Goal: Find contact information: Find contact information

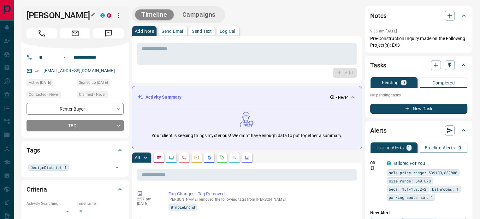
drag, startPoint x: 97, startPoint y: 12, endPoint x: 94, endPoint y: 12, distance: 3.2
click at [94, 12] on icon "button" at bounding box center [93, 14] width 5 height 5
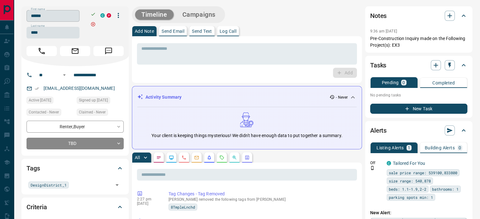
click at [76, 20] on input "******" at bounding box center [53, 16] width 53 height 12
click at [58, 35] on input "****" at bounding box center [53, 33] width 53 height 12
click at [86, 73] on input "**********" at bounding box center [95, 75] width 49 height 10
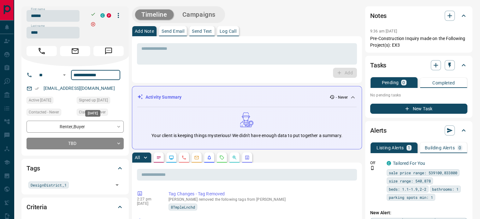
click at [105, 93] on div "[EMAIL_ADDRESS][DOMAIN_NAME]" at bounding box center [75, 88] width 97 height 10
click at [104, 92] on div "[EMAIL_ADDRESS][DOMAIN_NAME]" at bounding box center [75, 88] width 97 height 10
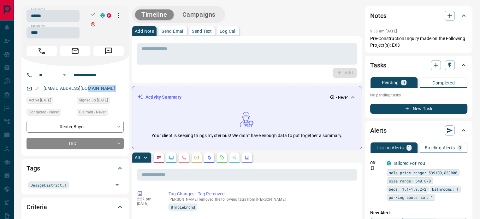
click at [104, 92] on div "[EMAIL_ADDRESS][DOMAIN_NAME]" at bounding box center [75, 88] width 97 height 10
copy link "[EMAIL_ADDRESS][DOMAIN_NAME]"
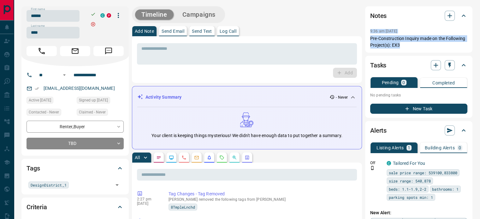
copy div "9:36 am [DATE] Pin Pre-Construction Inquiry made on the Following Project(s): E…"
drag, startPoint x: 406, startPoint y: 43, endPoint x: 368, endPoint y: 27, distance: 40.7
click at [368, 27] on div "Notes 9:36 am [DATE] Pre-Construction Inquiry made on the Following Project(s):…" at bounding box center [418, 29] width 107 height 46
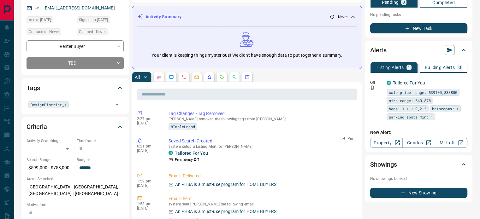
scroll to position [126, 0]
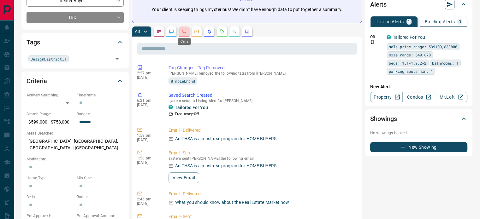
click at [184, 30] on icon "Calls" at bounding box center [184, 31] width 5 height 5
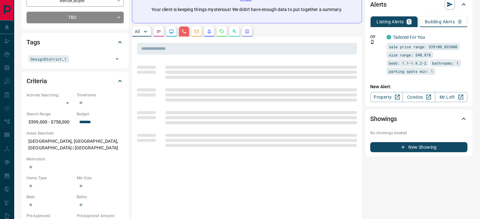
click at [72, 141] on p "[GEOGRAPHIC_DATA], [GEOGRAPHIC_DATA], [GEOGRAPHIC_DATA] | [GEOGRAPHIC_DATA]" at bounding box center [75, 144] width 97 height 17
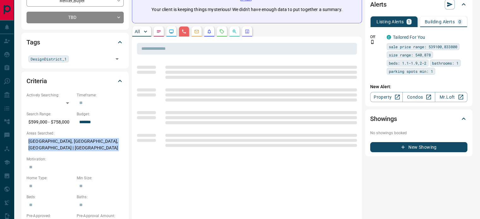
click at [72, 141] on p "[GEOGRAPHIC_DATA], [GEOGRAPHIC_DATA], [GEOGRAPHIC_DATA] | [GEOGRAPHIC_DATA]" at bounding box center [75, 144] width 97 height 17
copy p "[GEOGRAPHIC_DATA], [GEOGRAPHIC_DATA], [GEOGRAPHIC_DATA] | [GEOGRAPHIC_DATA]"
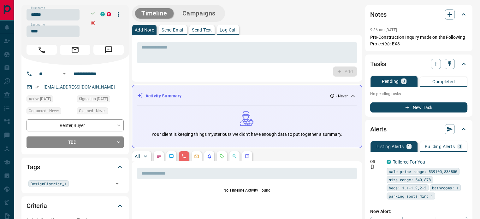
scroll to position [0, 0]
